Goal: Information Seeking & Learning: Learn about a topic

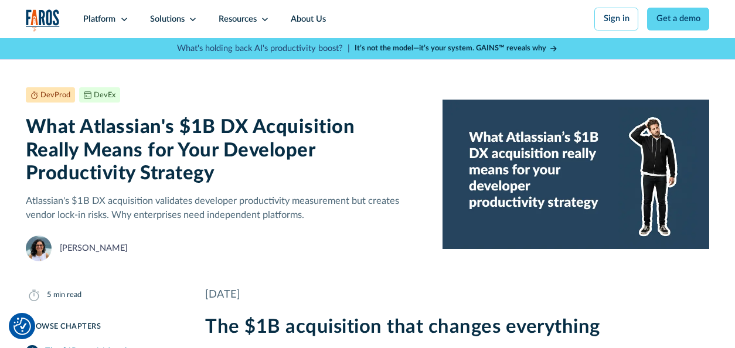
click at [181, 160] on h1 "What Atlassian's $1B DX Acquisition Really Means for Your Developer Productivit…" at bounding box center [226, 150] width 400 height 69
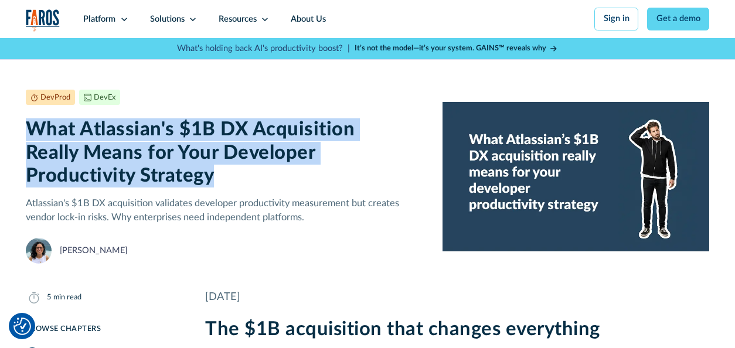
drag, startPoint x: 219, startPoint y: 178, endPoint x: 30, endPoint y: 134, distance: 194.5
click at [30, 134] on h1 "What Atlassian's $1B DX Acquisition Really Means for Your Developer Productivit…" at bounding box center [226, 152] width 400 height 69
copy h1 "What Atlassian's $1B DX Acquisition Really Means for Your Developer Productivit…"
